Goal: Transaction & Acquisition: Purchase product/service

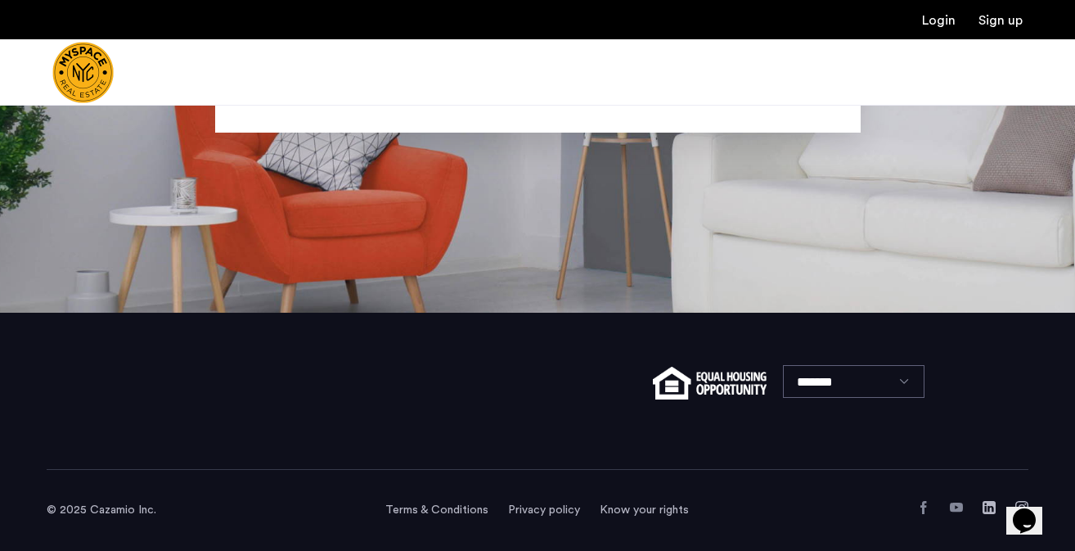
click at [572, 117] on input "Search by city, neighborhood, or street." at bounding box center [537, 89] width 645 height 85
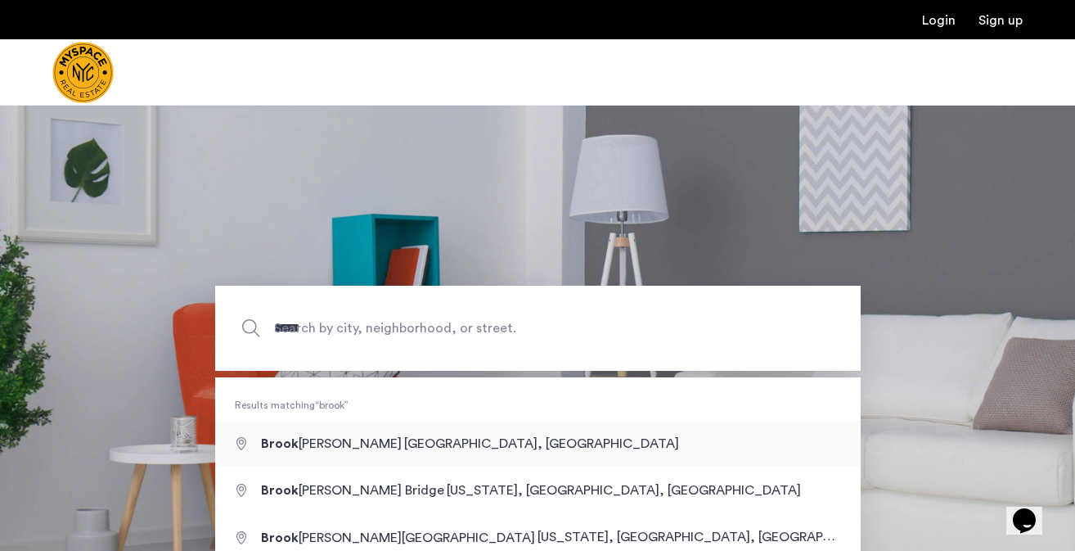
type input "**********"
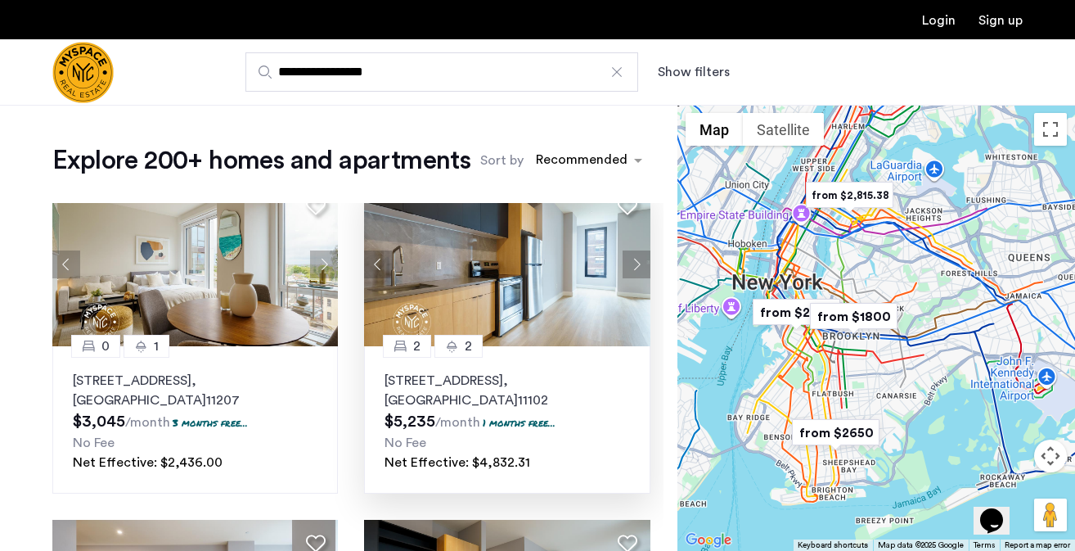
scroll to position [36, 0]
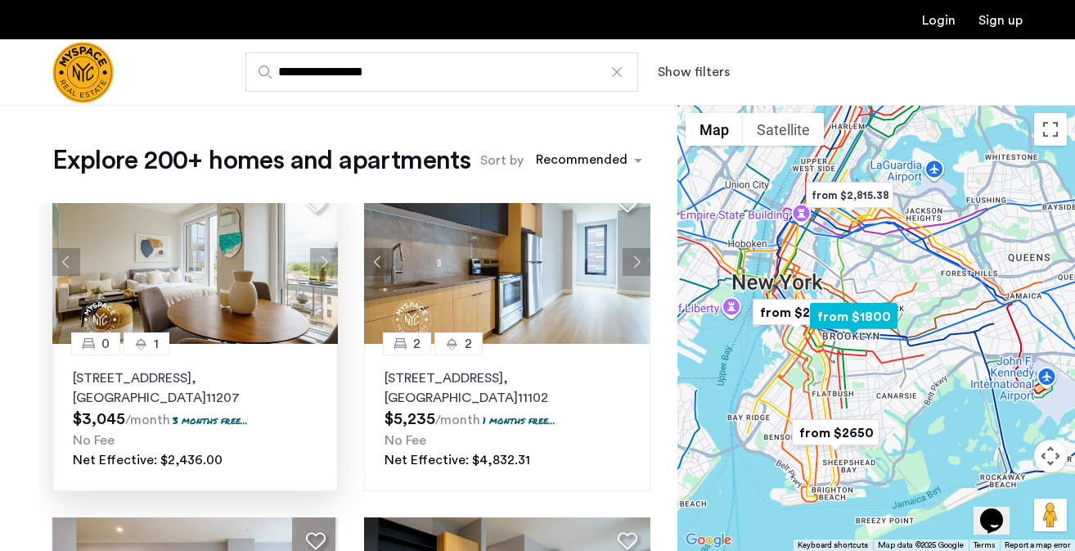
click at [326, 272] on button "Next apartment" at bounding box center [324, 262] width 28 height 28
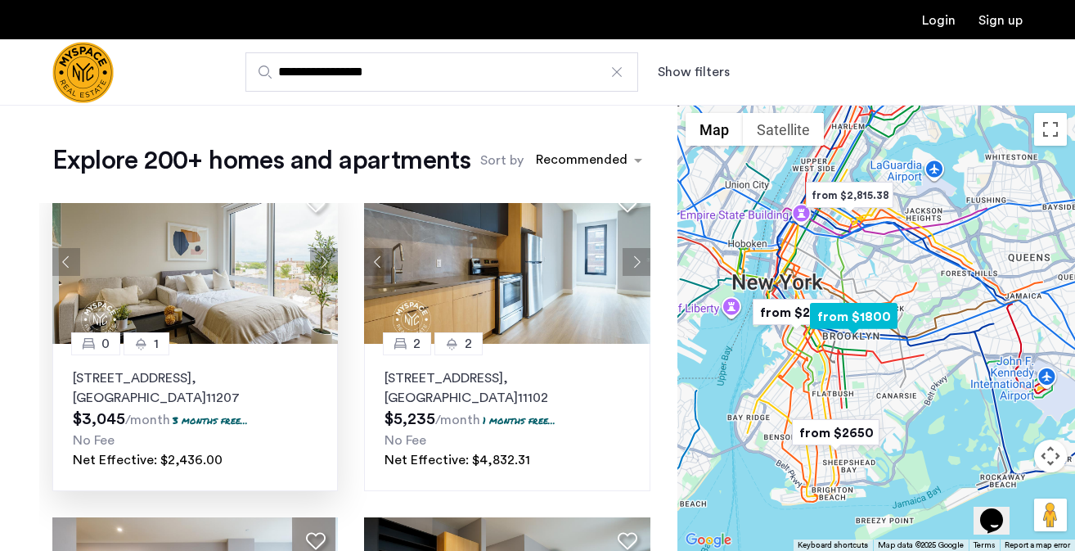
click at [327, 272] on button "Next apartment" at bounding box center [324, 262] width 28 height 28
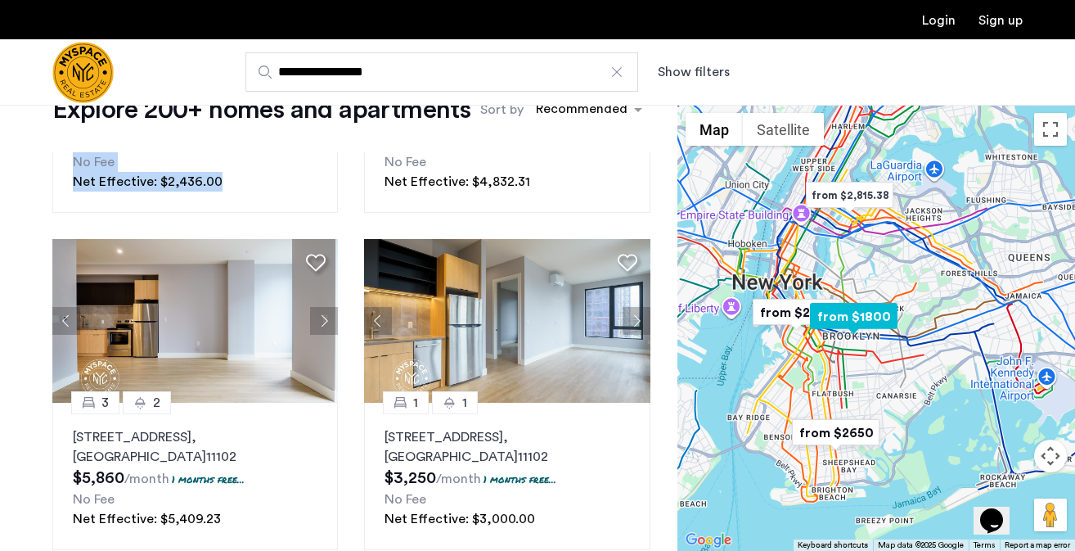
scroll to position [0, 0]
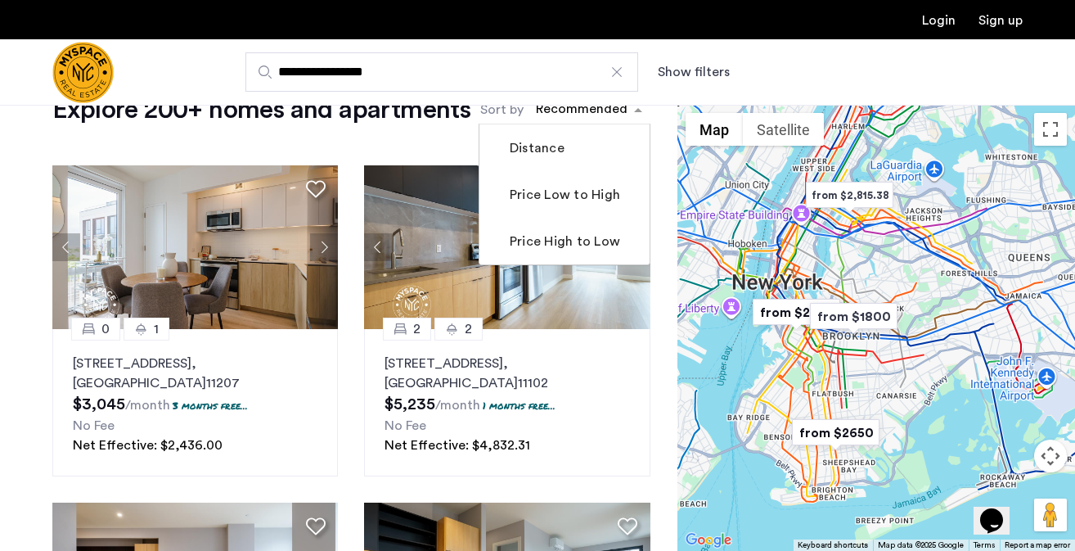
click at [587, 110] on div "sort-apartment" at bounding box center [581, 112] width 97 height 22
click at [587, 209] on mat-checkbox "Price Low to High" at bounding box center [564, 194] width 170 height 47
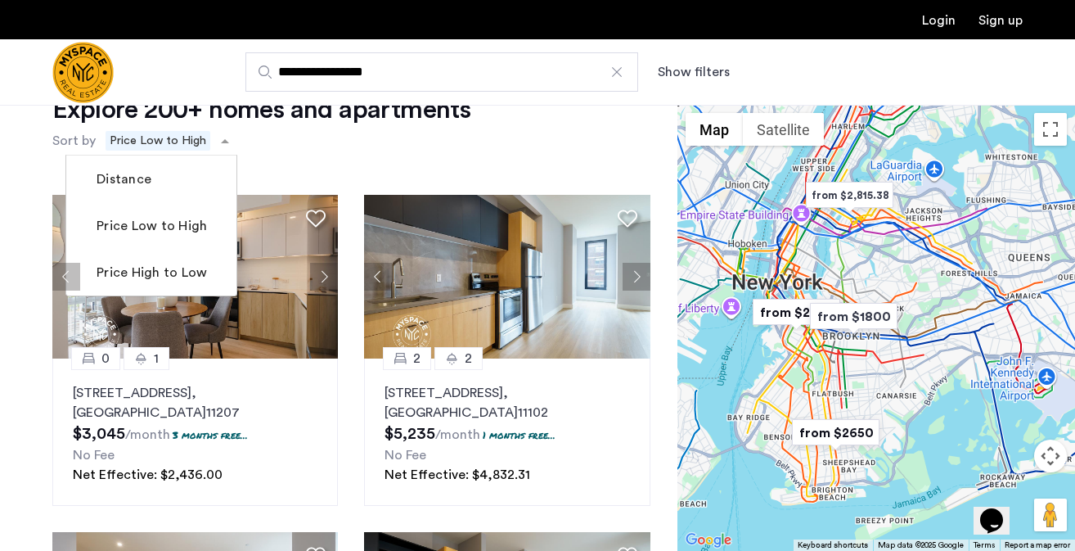
click at [524, 151] on div "Explore 200+ homes and apartments Sort by Recommended × Price Low to High Dista…" at bounding box center [351, 124] width 598 height 62
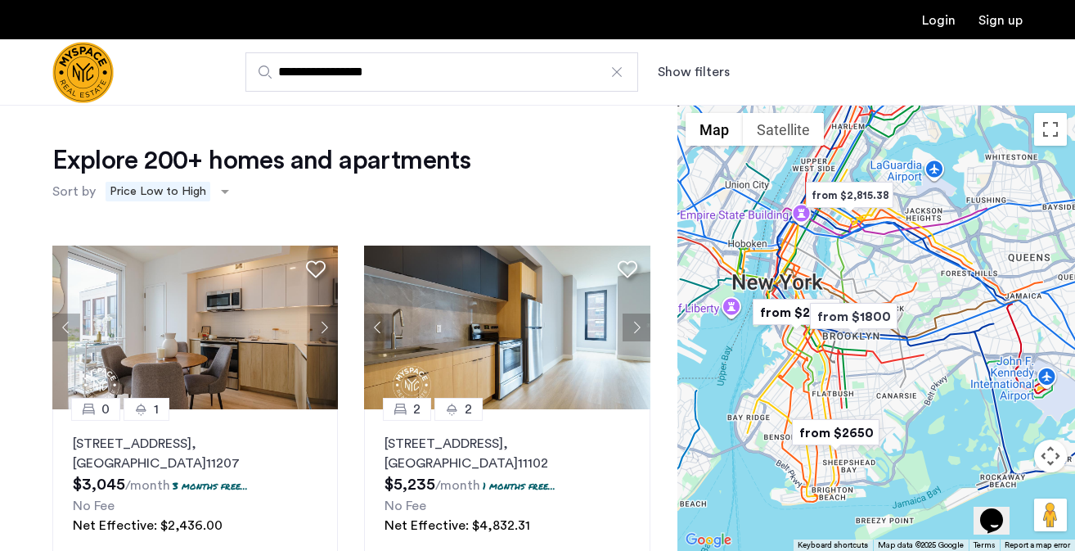
click at [843, 319] on img "from $1800" at bounding box center [853, 316] width 101 height 37
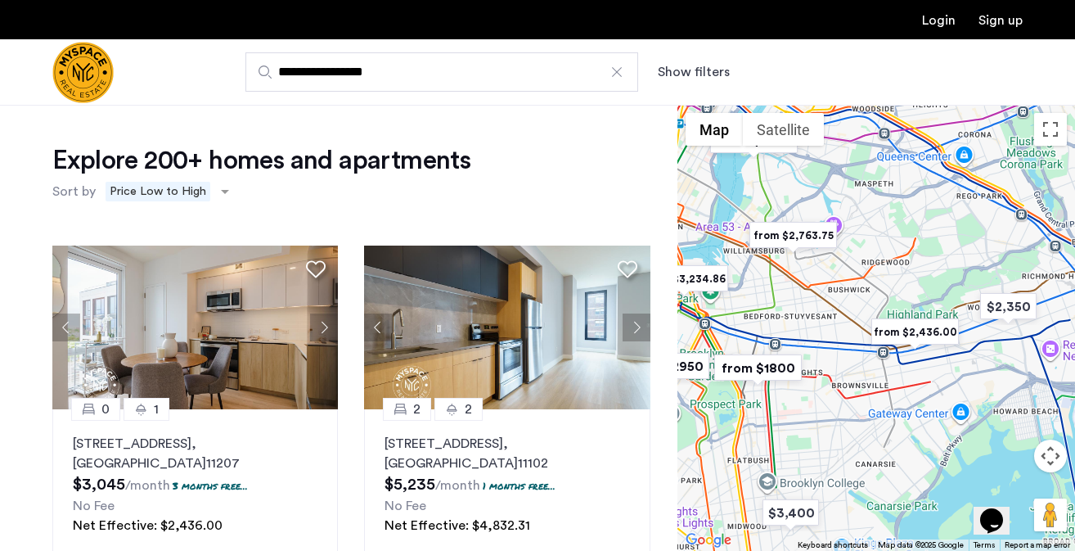
click at [754, 367] on img "from $1800" at bounding box center [758, 367] width 101 height 37
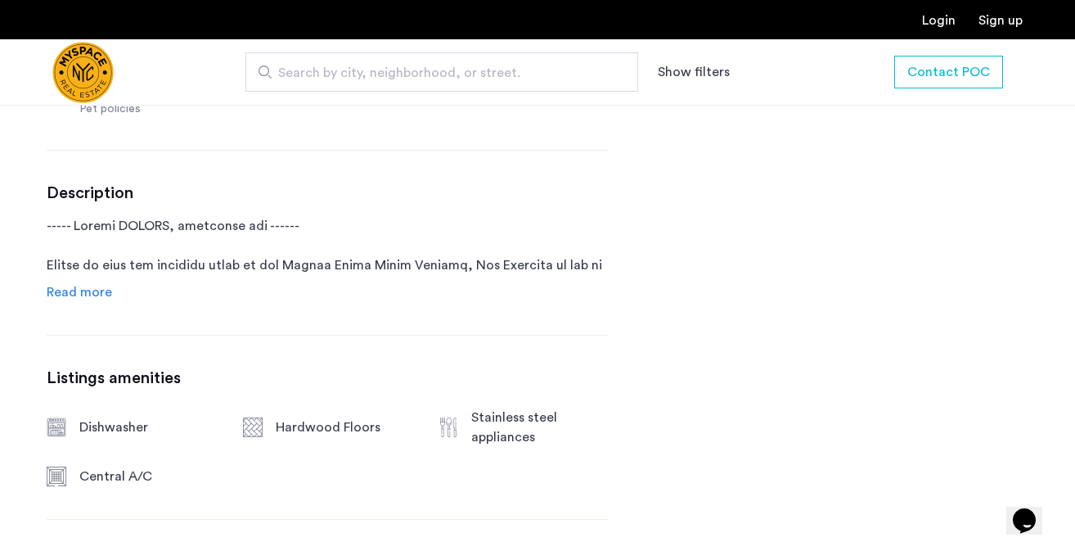
scroll to position [834, 0]
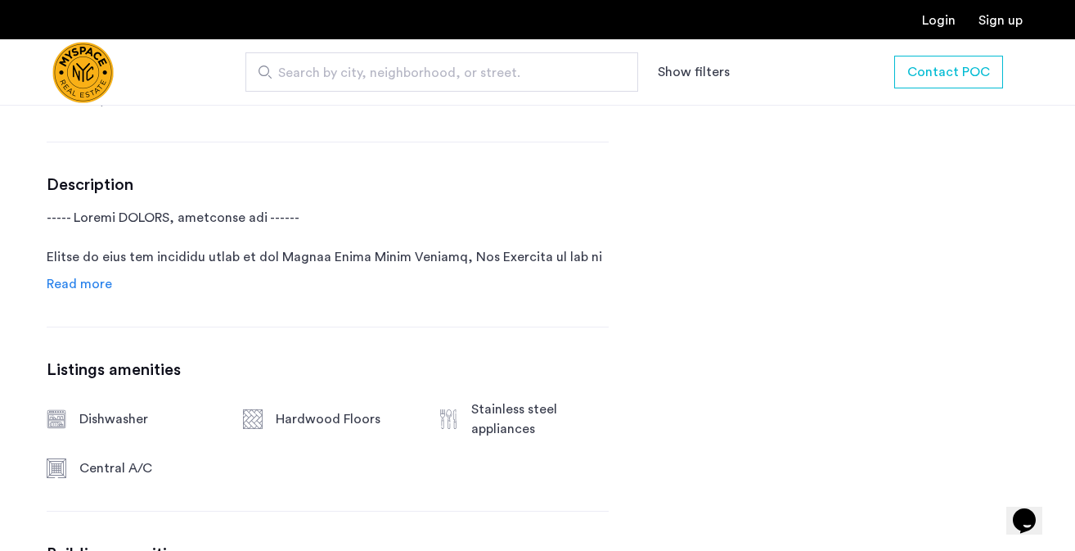
click at [83, 278] on span "Read more" at bounding box center [79, 283] width 65 height 13
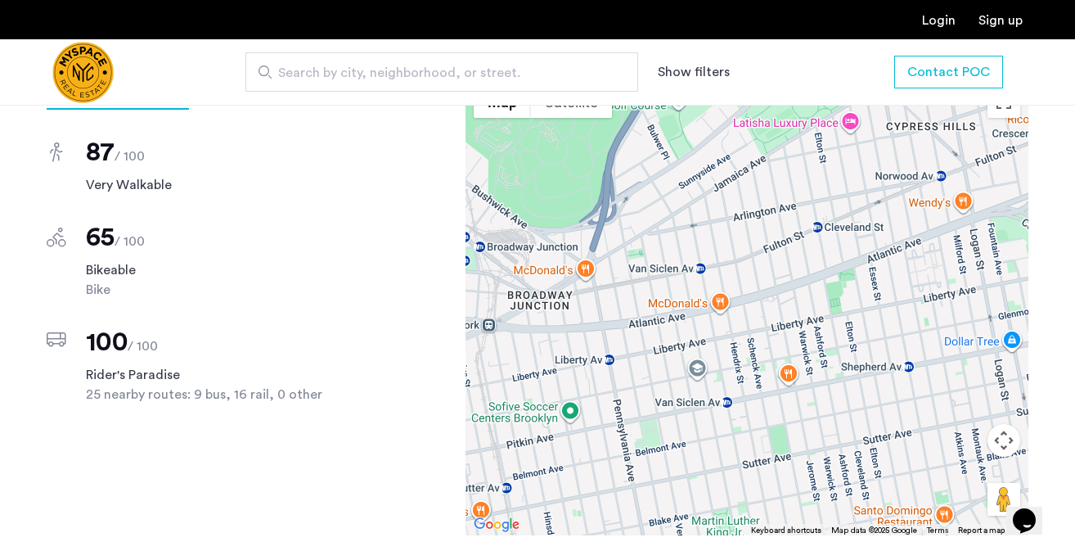
scroll to position [2267, 0]
